Goal: Navigation & Orientation: Find specific page/section

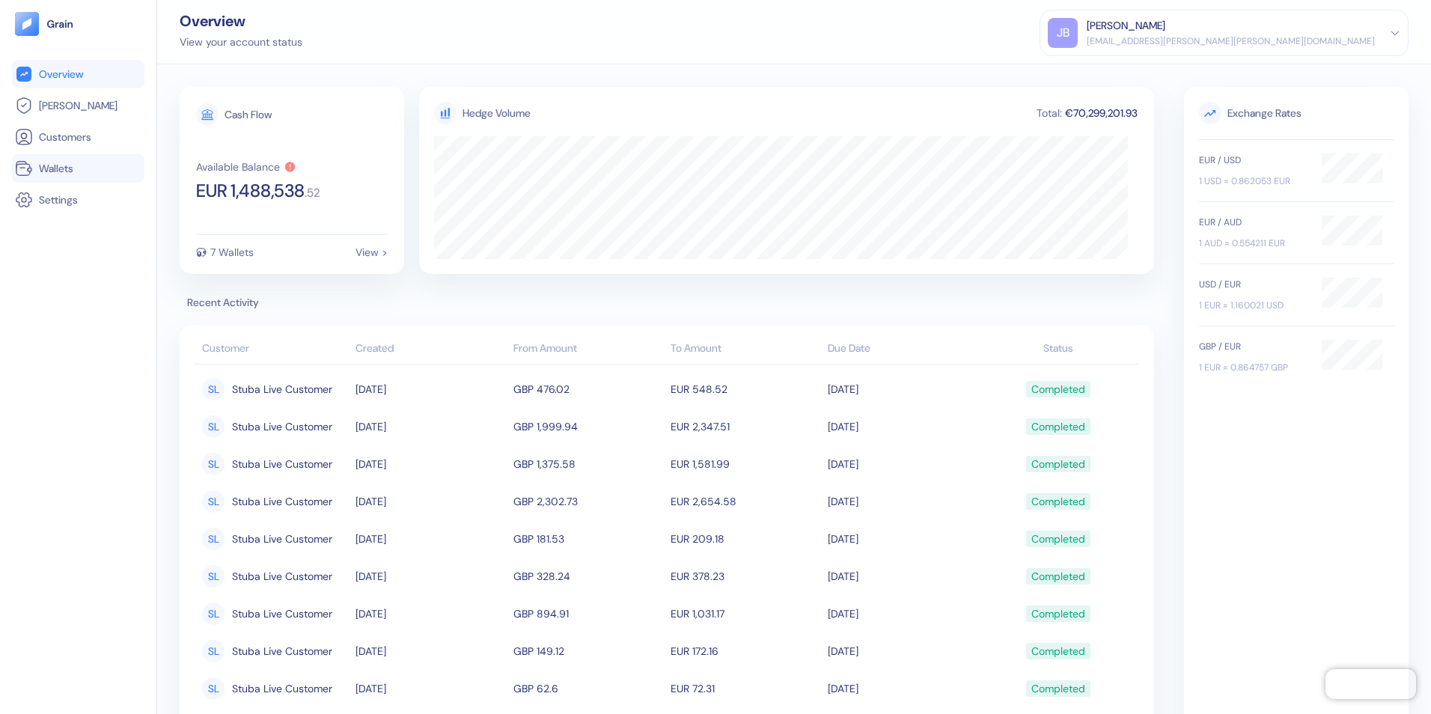
click at [65, 171] on span "Wallets" at bounding box center [56, 168] width 34 height 15
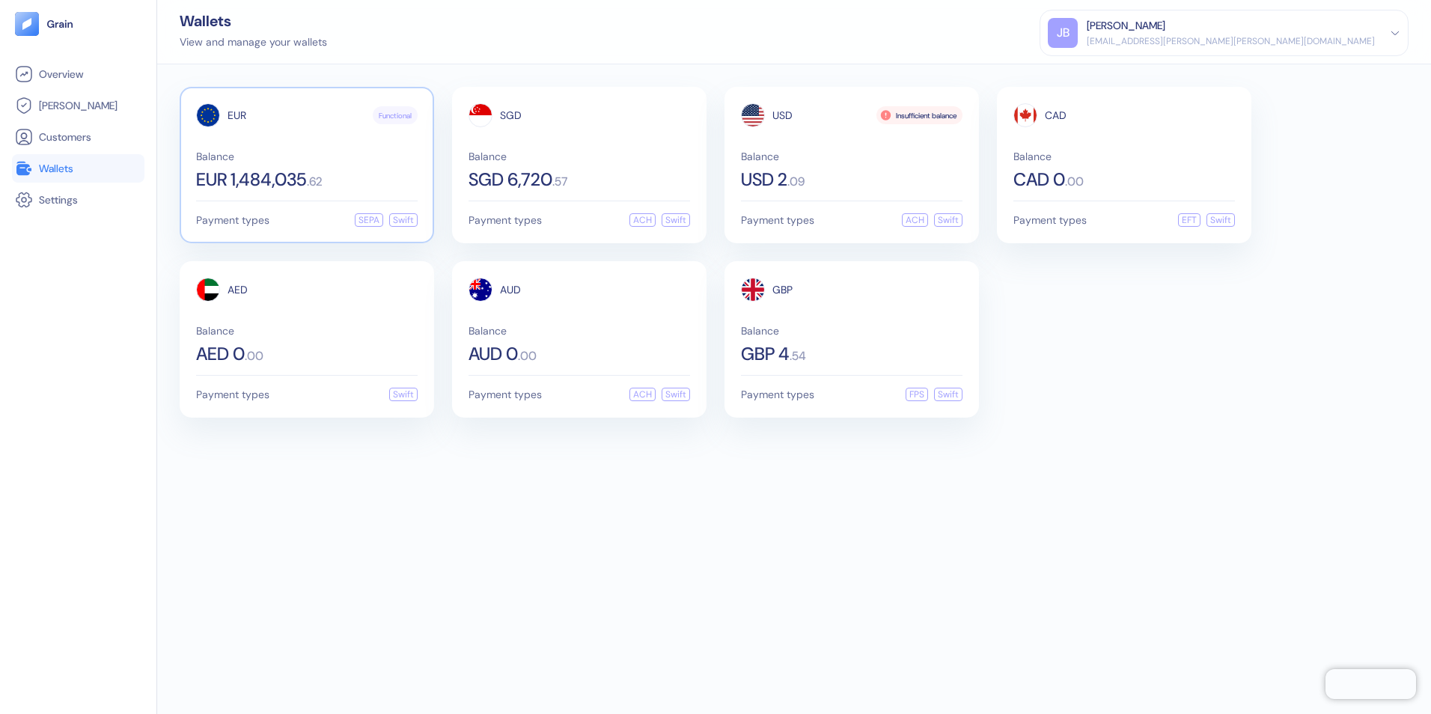
click at [308, 167] on div "Balance EUR 1,484,035 . 62" at bounding box center [306, 169] width 221 height 37
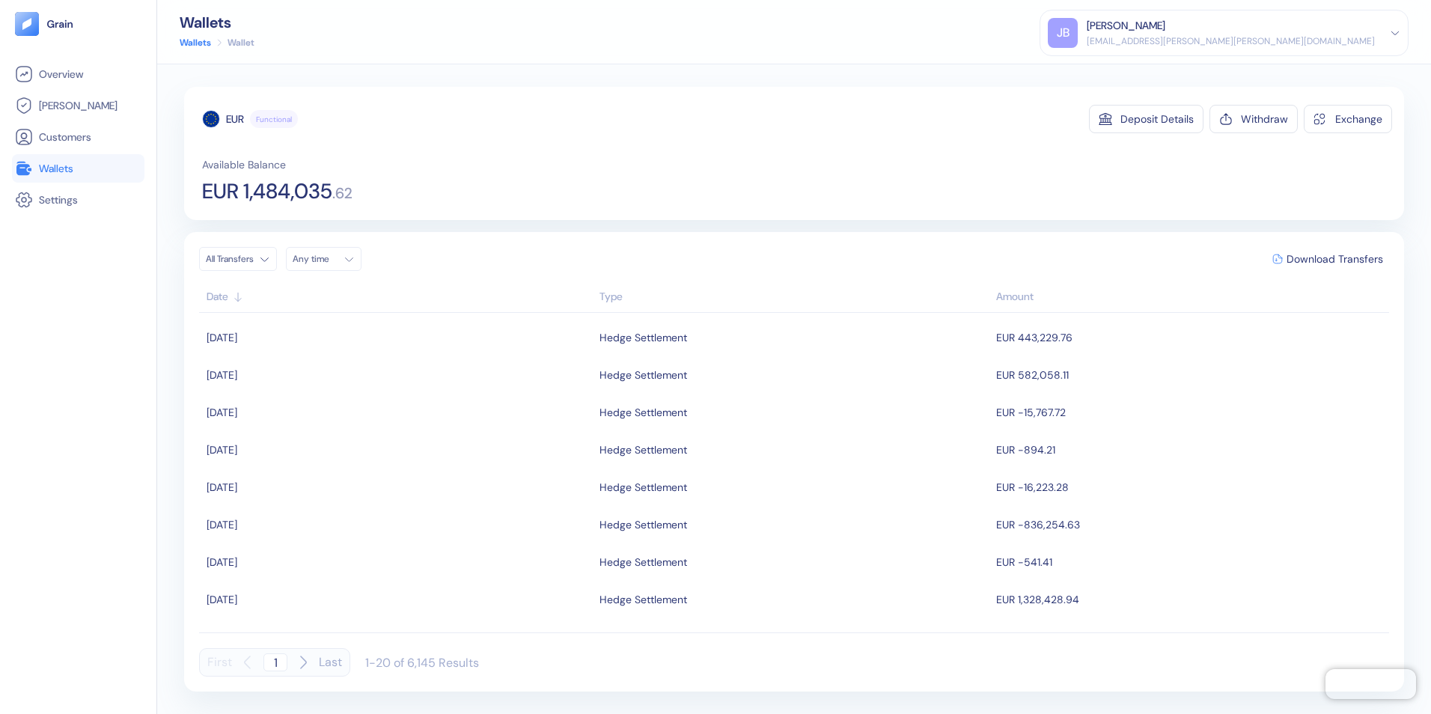
click at [73, 164] on span "Wallets" at bounding box center [56, 168] width 34 height 15
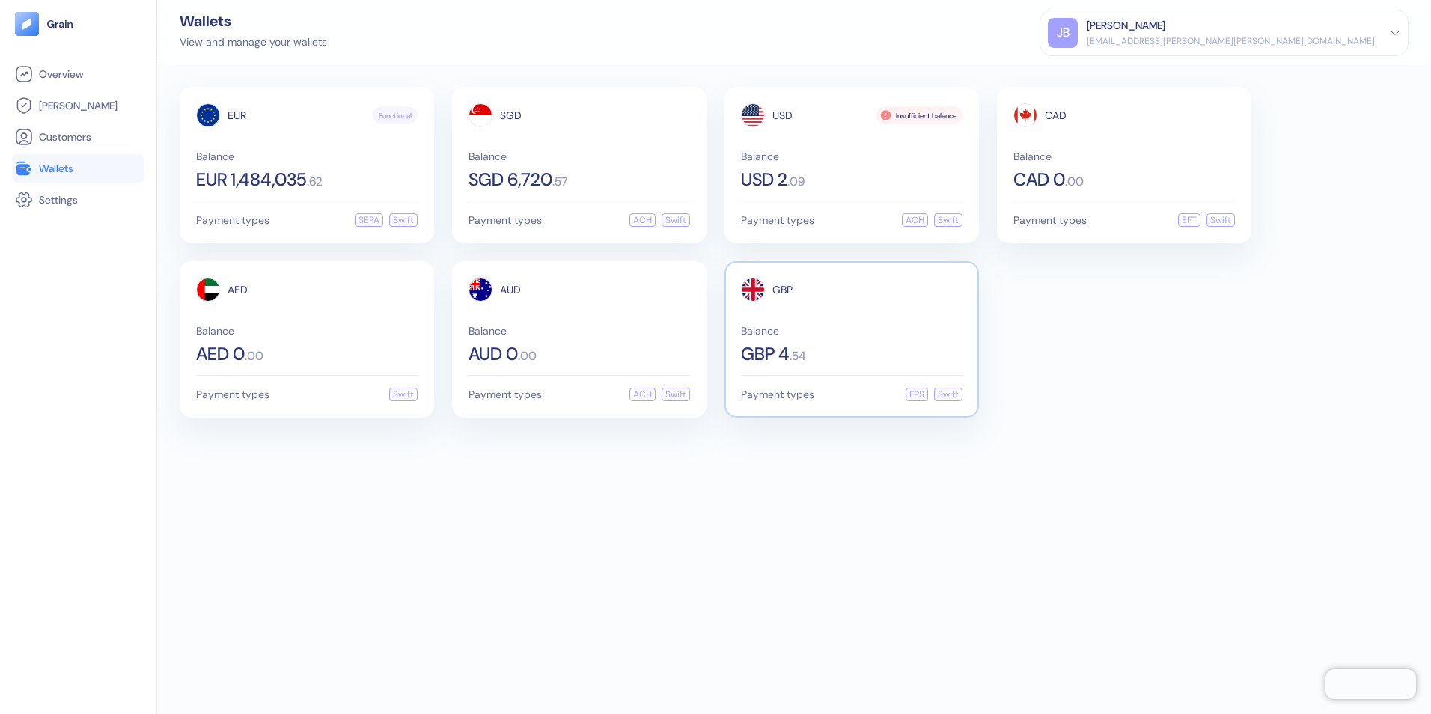
click at [864, 313] on div "GBP Balance GBP 4 . 54" at bounding box center [851, 320] width 221 height 85
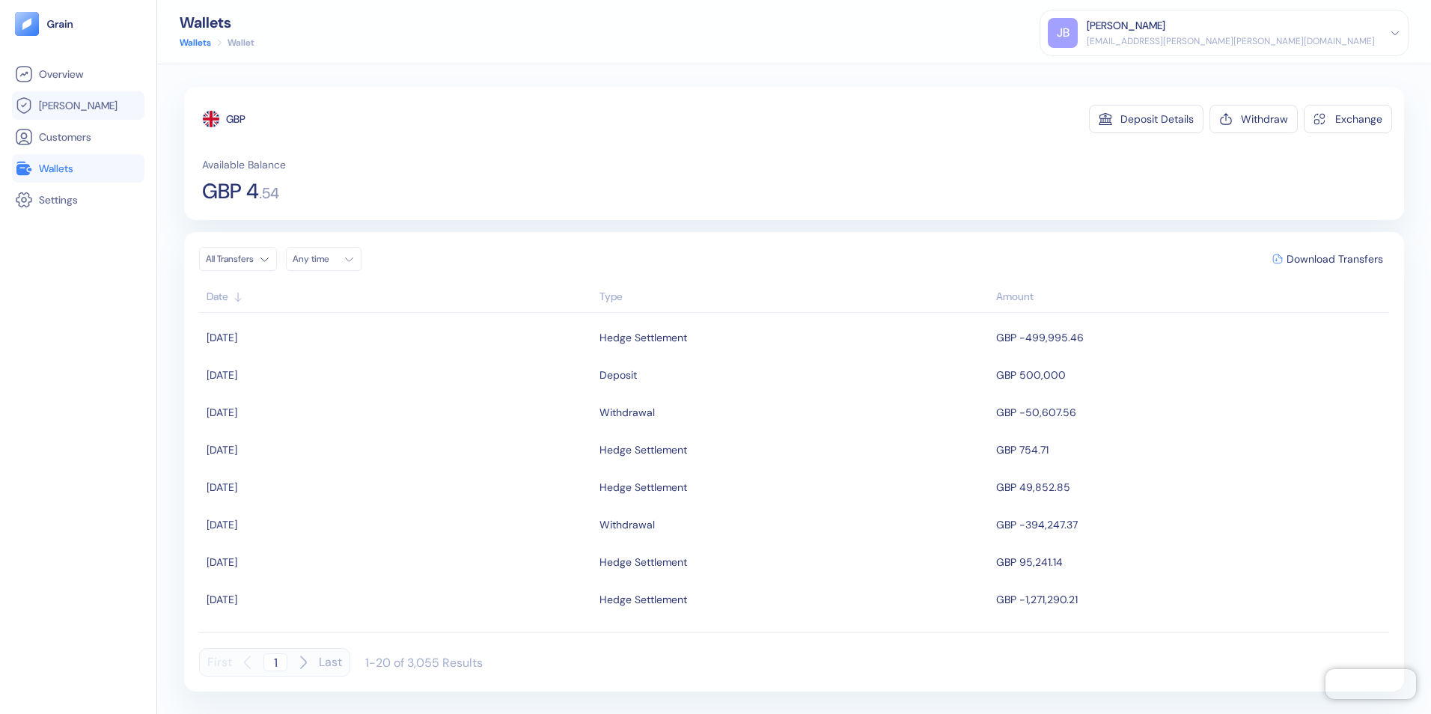
click at [57, 103] on span "[PERSON_NAME]" at bounding box center [78, 105] width 79 height 15
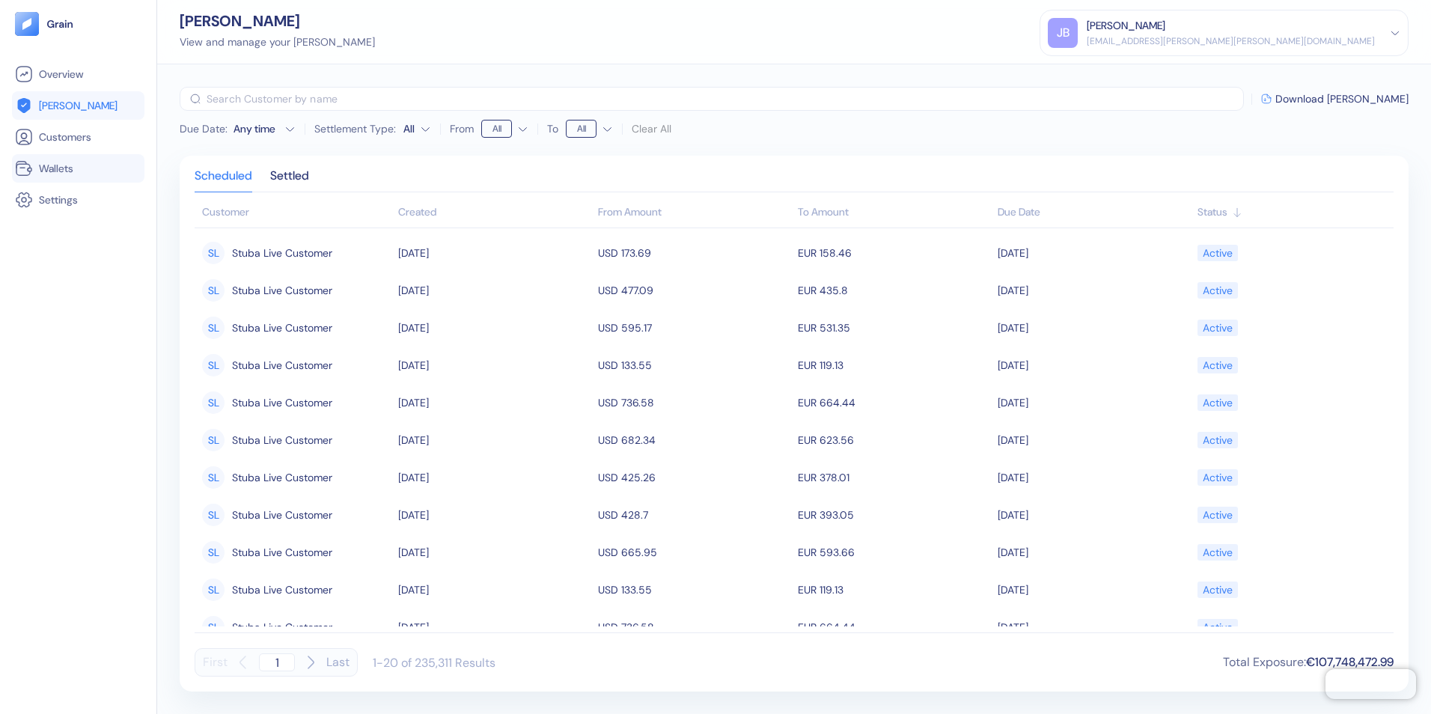
click at [53, 172] on span "Wallets" at bounding box center [56, 168] width 34 height 15
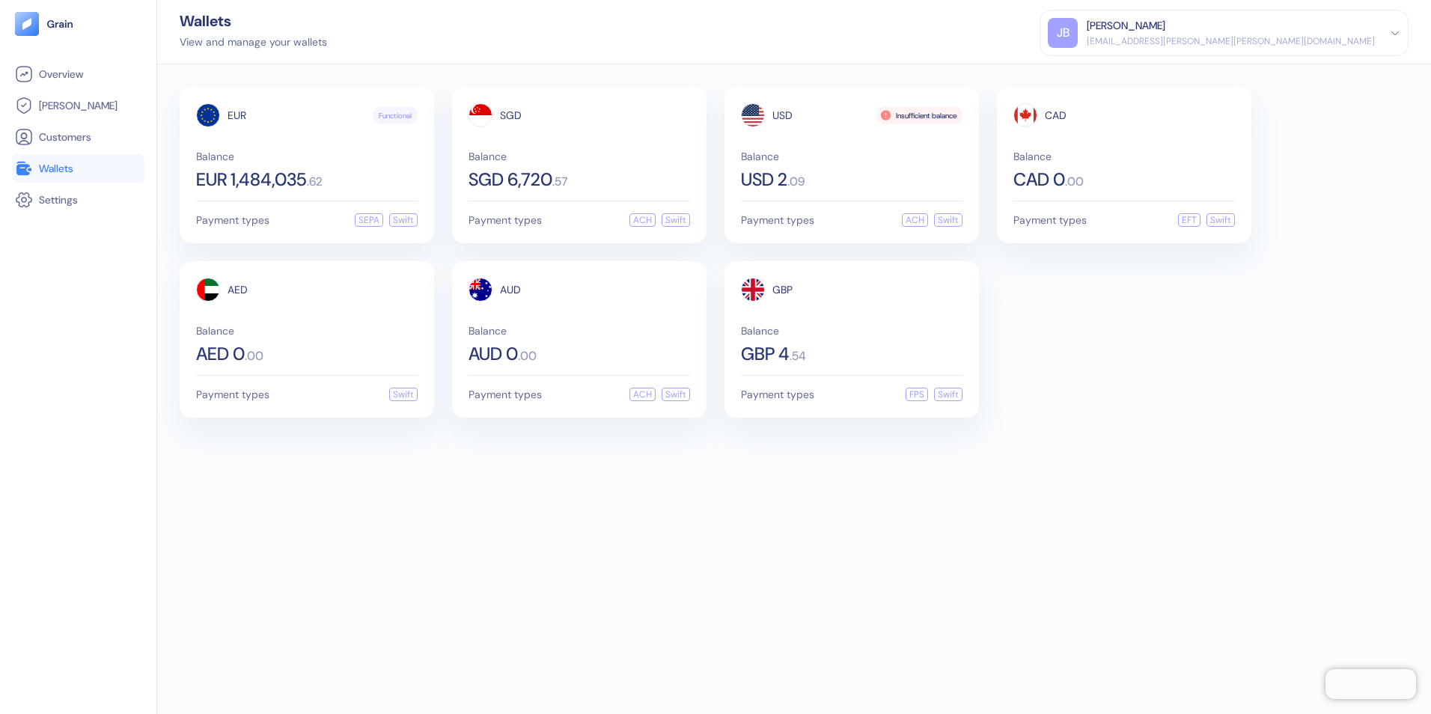
click at [115, 415] on div "Overview [PERSON_NAME] Customers Wallets Settings" at bounding box center [78, 375] width 132 height 630
